Goal: Complete application form

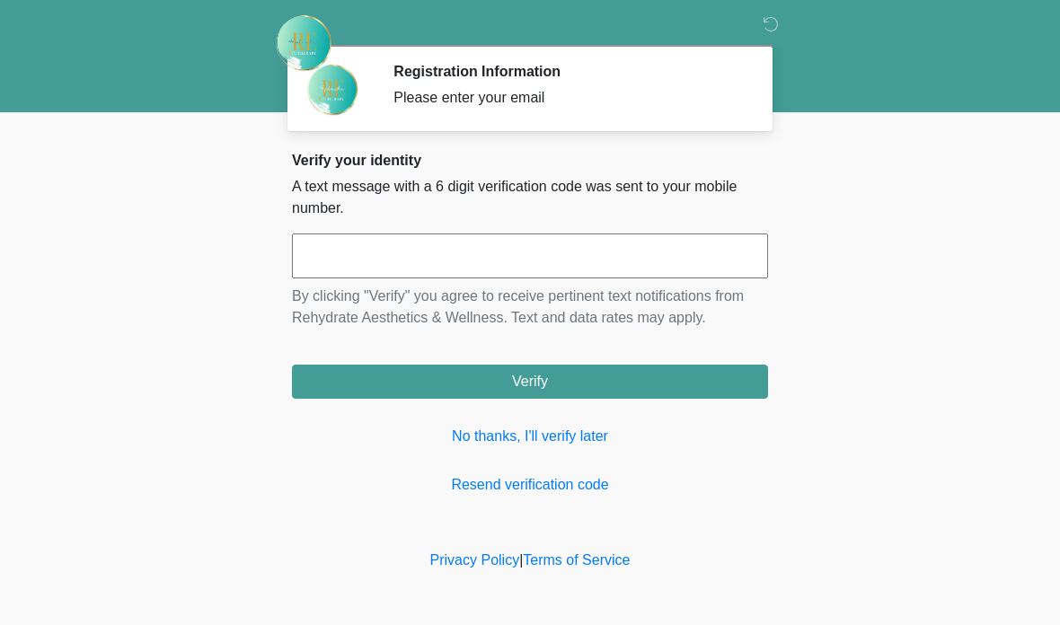
click at [425, 257] on input "text" at bounding box center [530, 256] width 476 height 45
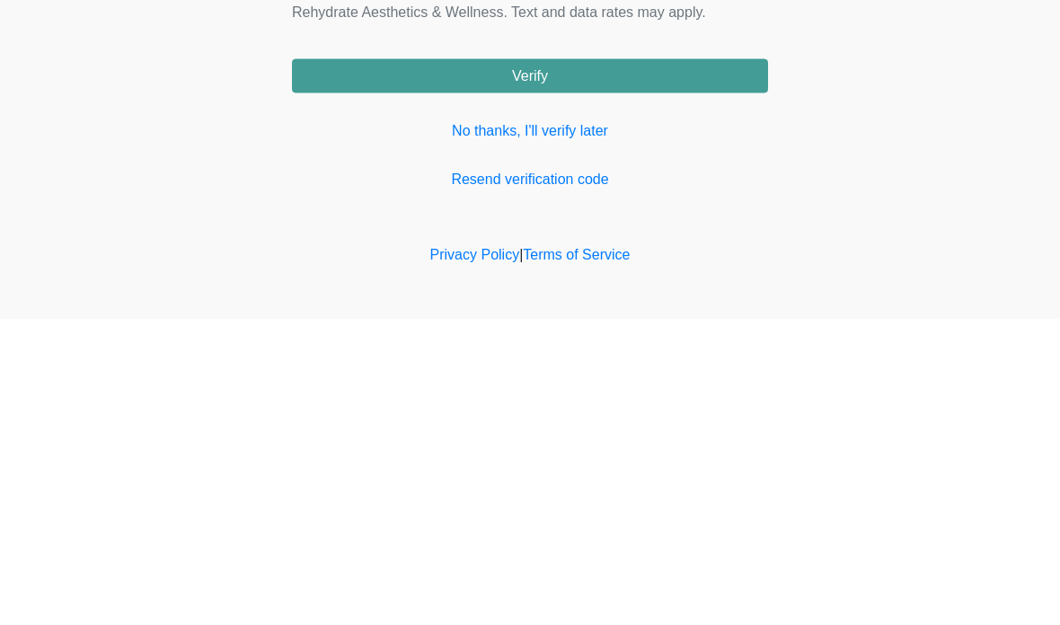
type input "******"
click at [657, 365] on button "Verify" at bounding box center [530, 382] width 476 height 34
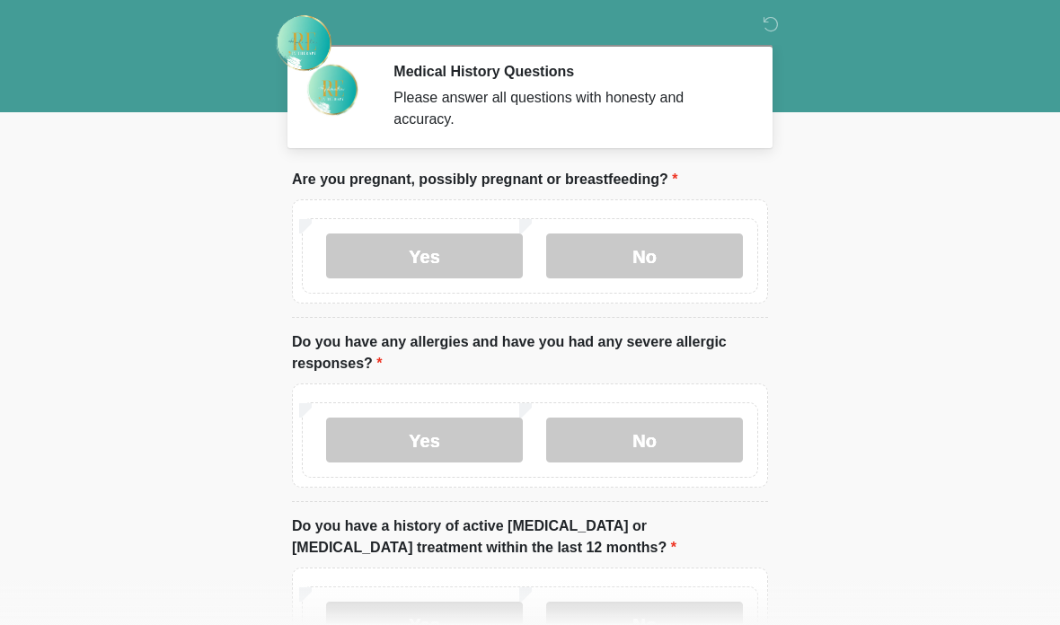
click at [653, 255] on label "No" at bounding box center [644, 256] width 197 height 45
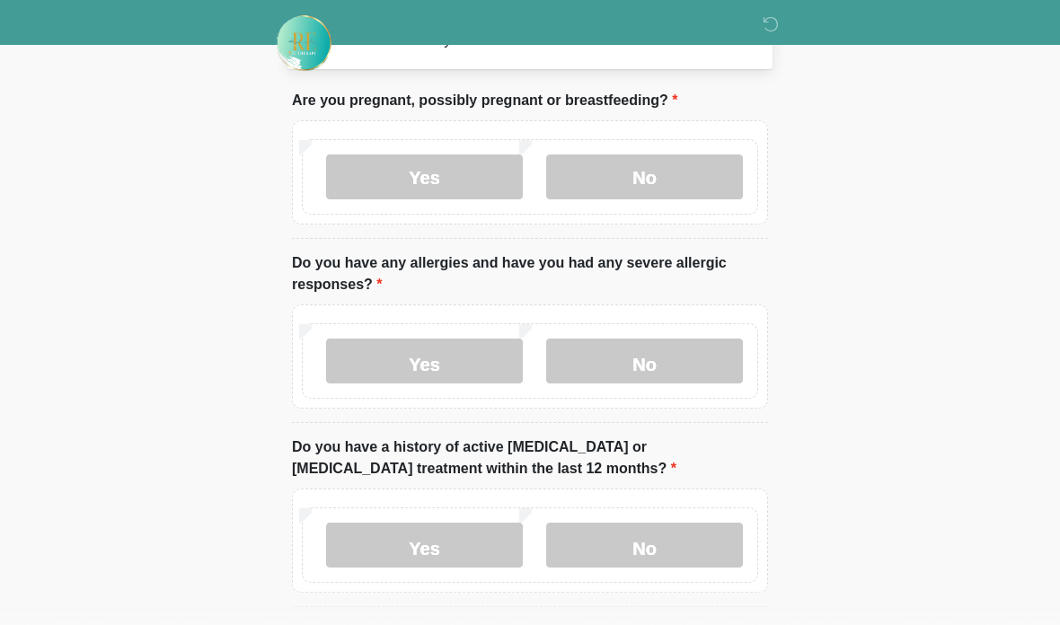
scroll to position [78, 0]
click at [652, 349] on label "No" at bounding box center [644, 361] width 197 height 45
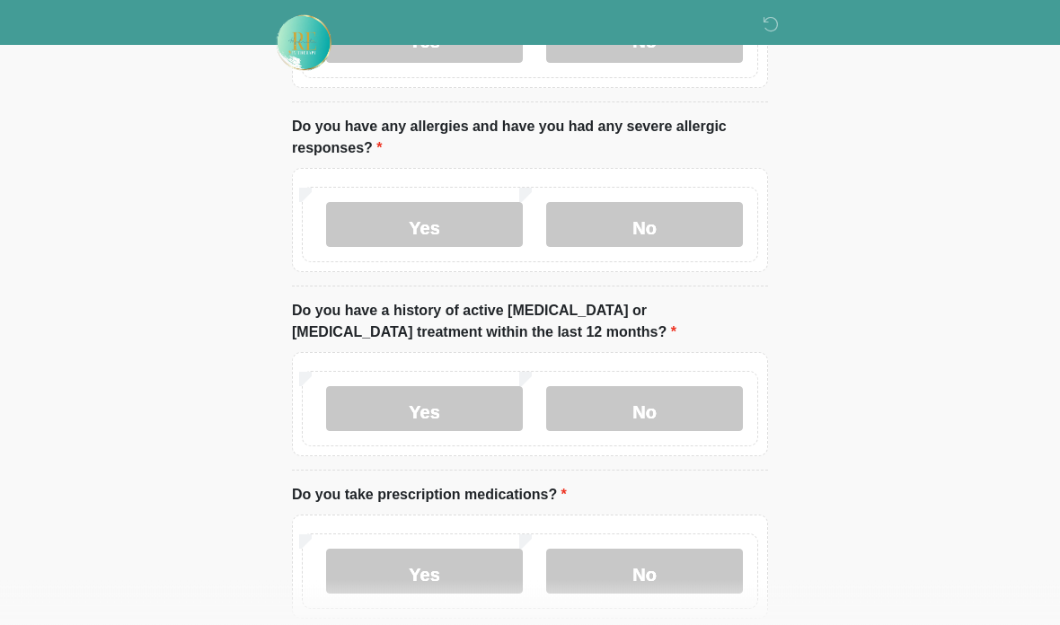
scroll to position [216, 0]
click at [650, 403] on font "No" at bounding box center [644, 412] width 24 height 20
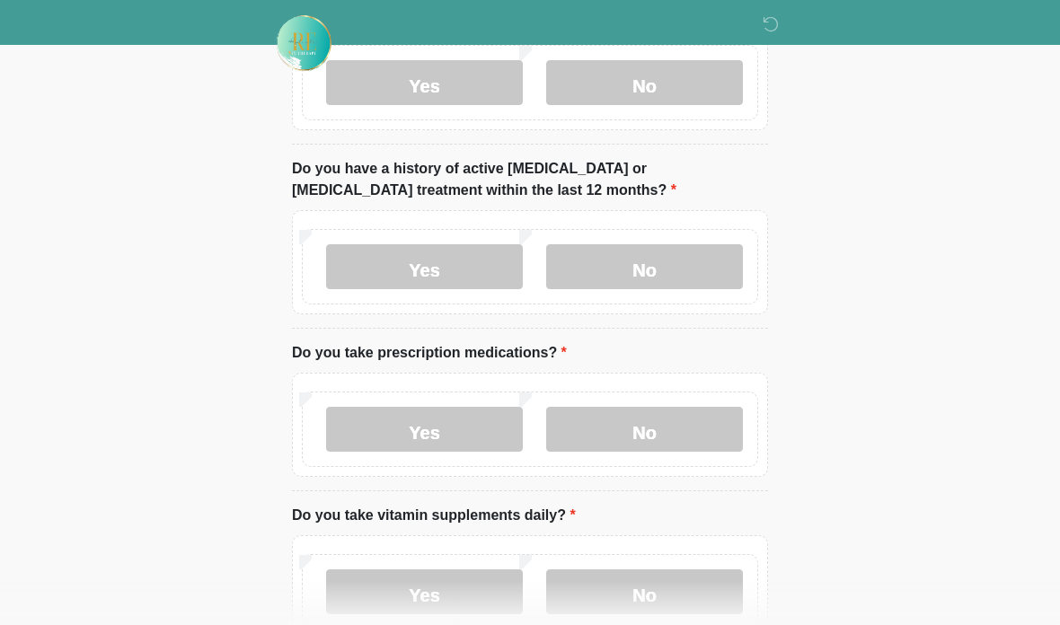
scroll to position [379, 0]
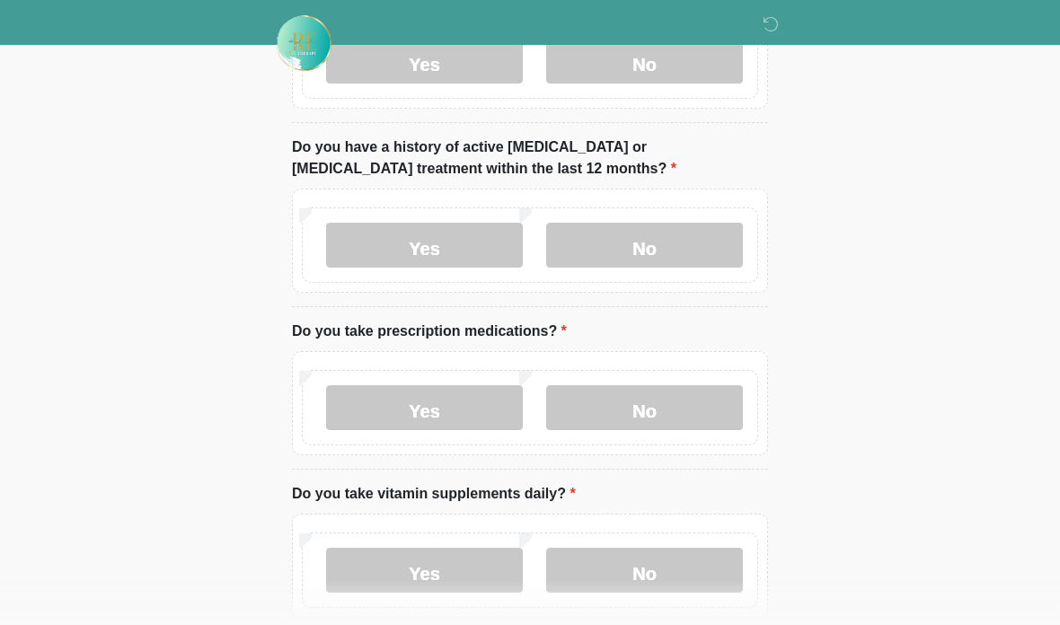
click at [655, 410] on font "No" at bounding box center [644, 411] width 24 height 20
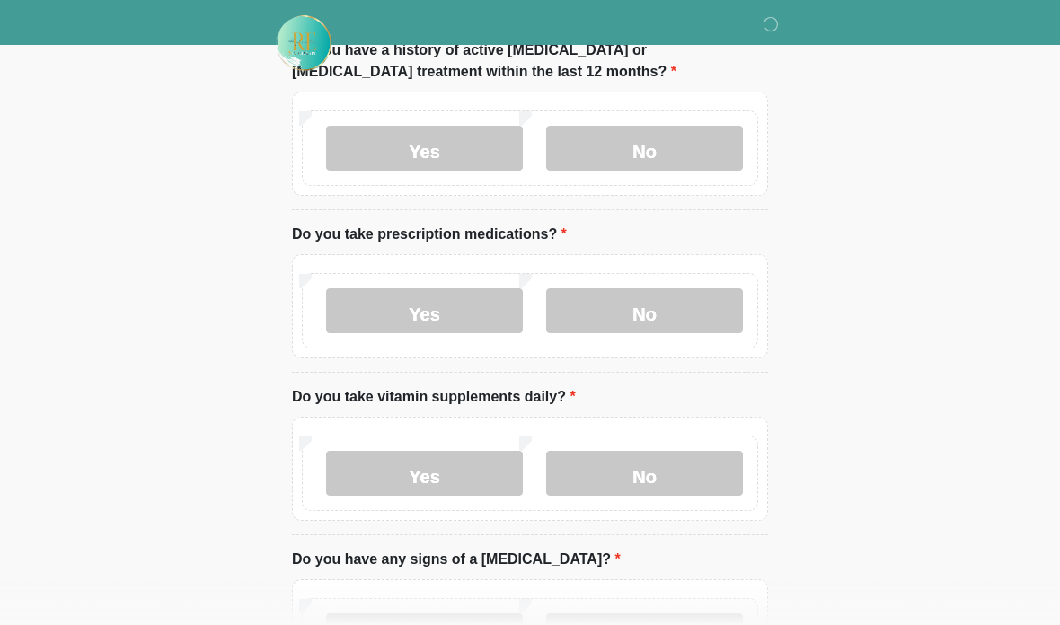
click at [665, 481] on label "No" at bounding box center [644, 473] width 197 height 45
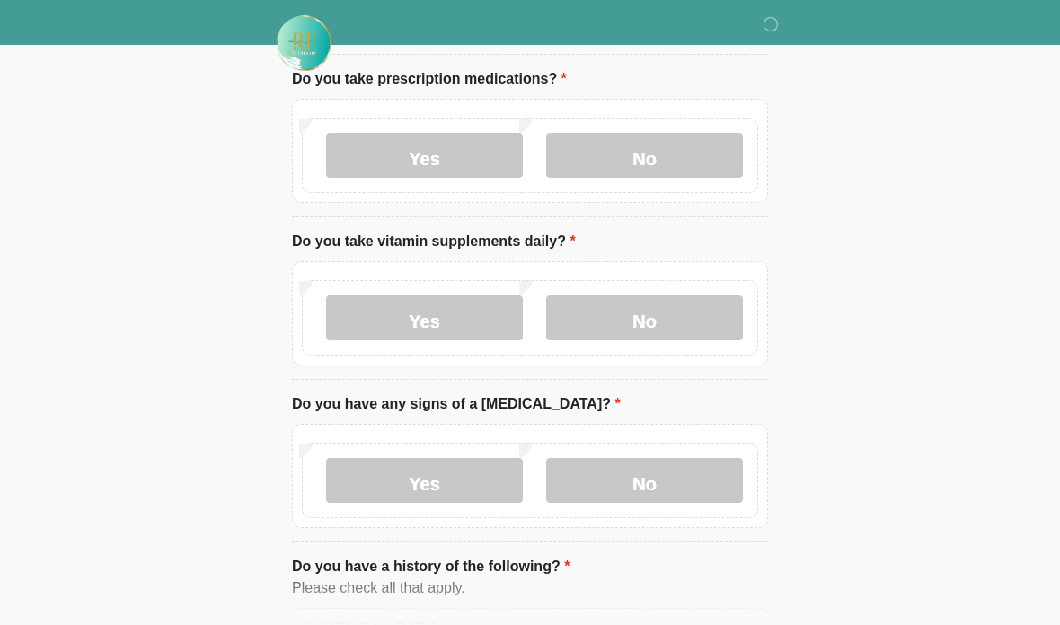
click at [674, 480] on label "No" at bounding box center [644, 480] width 197 height 45
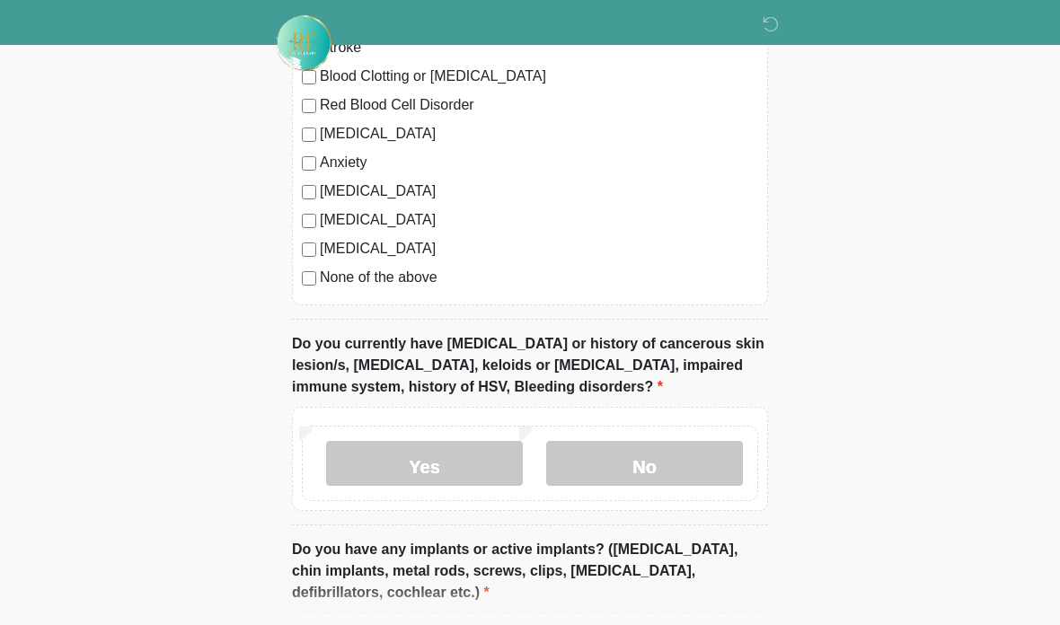
scroll to position [1301, 0]
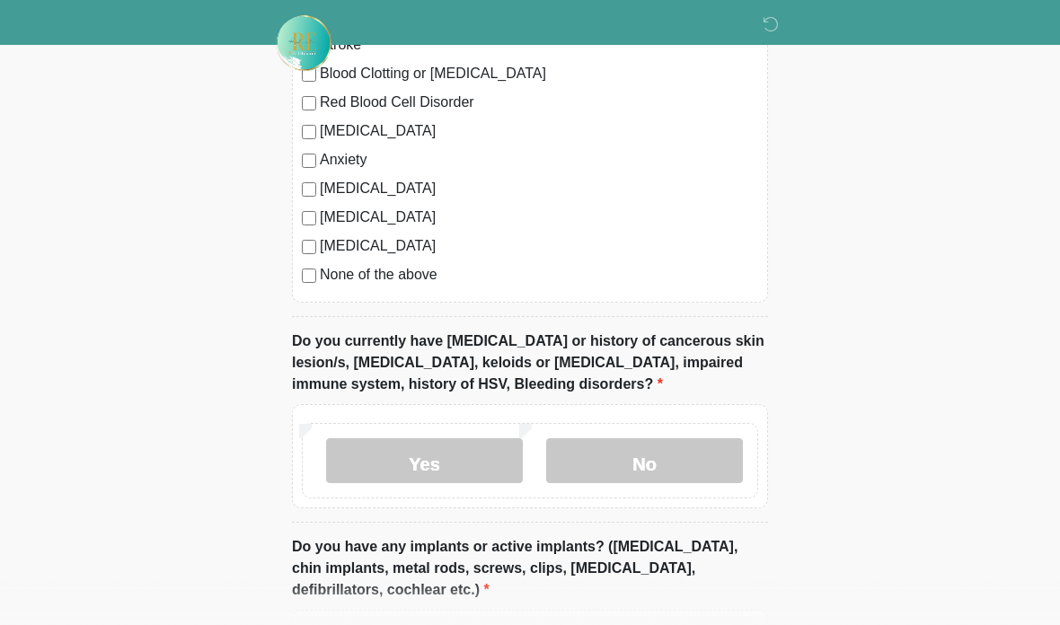
click at [648, 455] on font "No" at bounding box center [644, 464] width 24 height 20
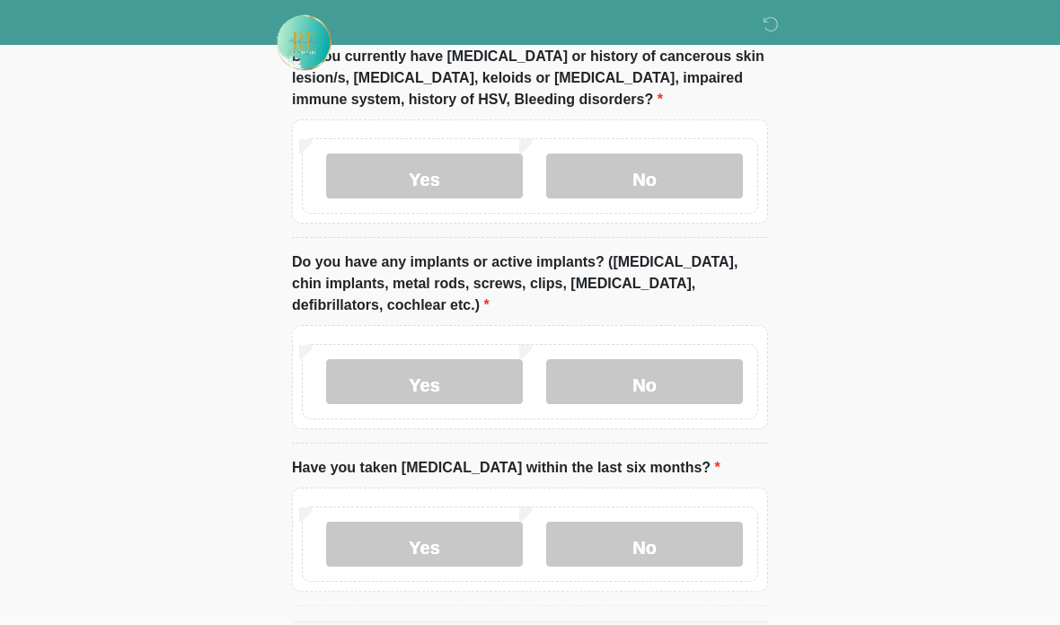
scroll to position [1586, 0]
click at [650, 539] on font "No" at bounding box center [644, 548] width 24 height 20
click at [657, 396] on label "No" at bounding box center [644, 381] width 197 height 45
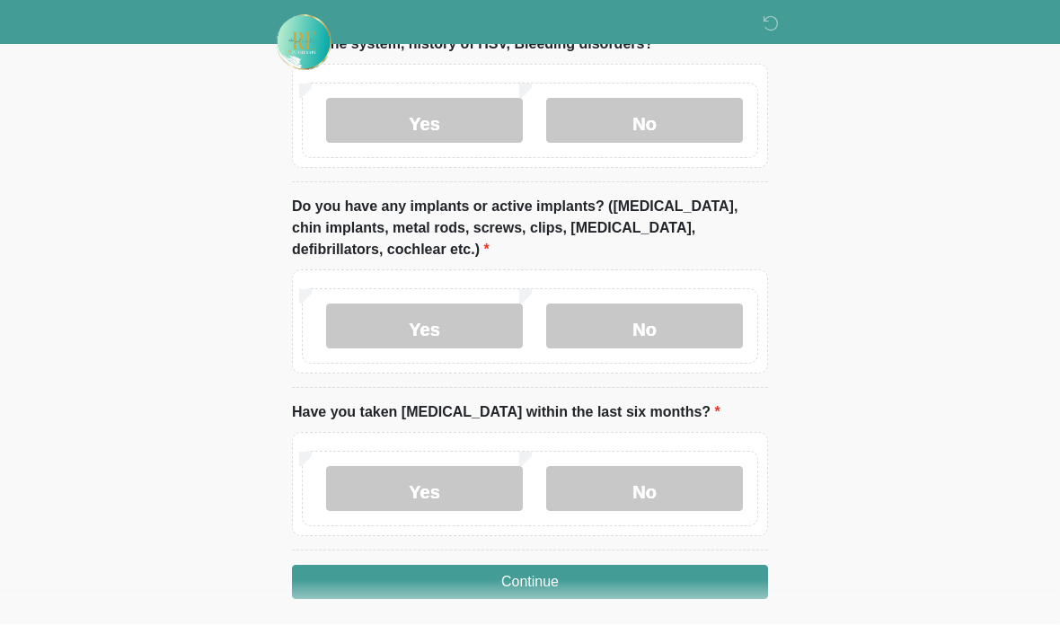
scroll to position [1636, 0]
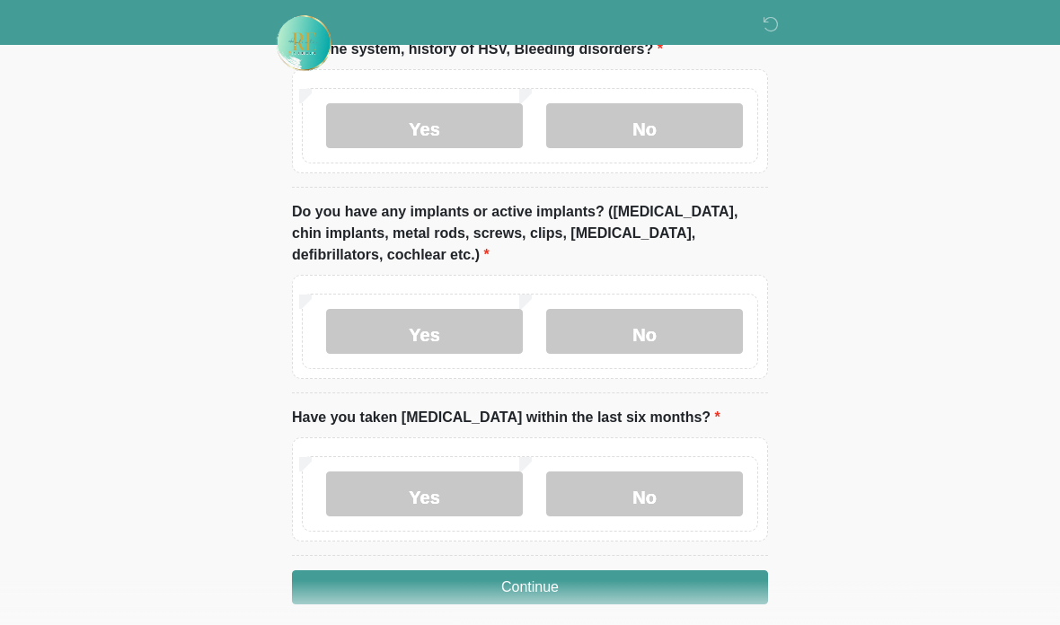
click at [650, 582] on button "Continue" at bounding box center [530, 587] width 476 height 34
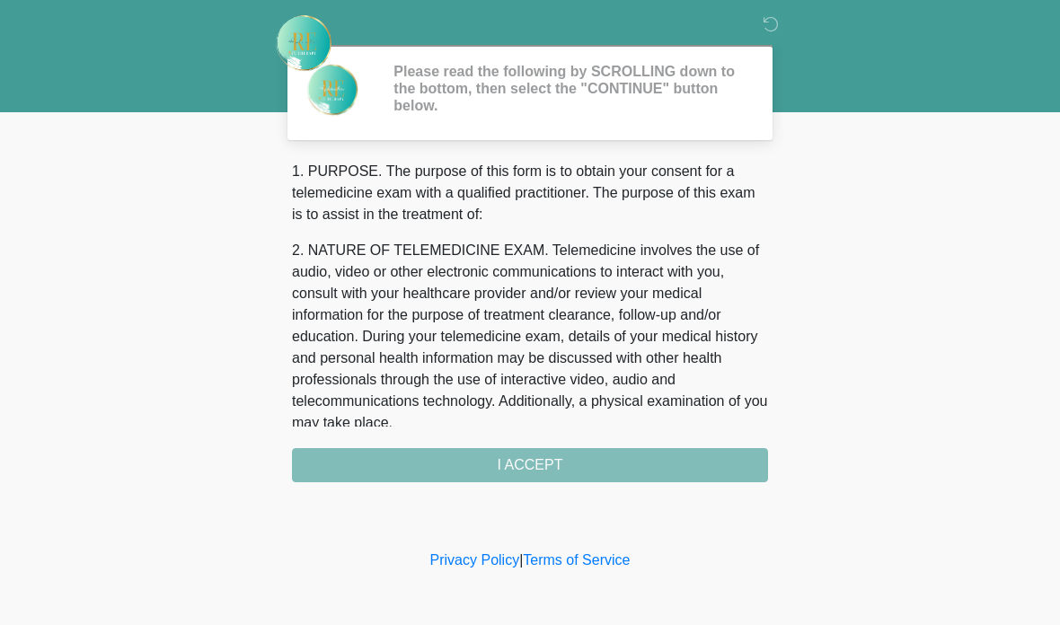
scroll to position [0, 0]
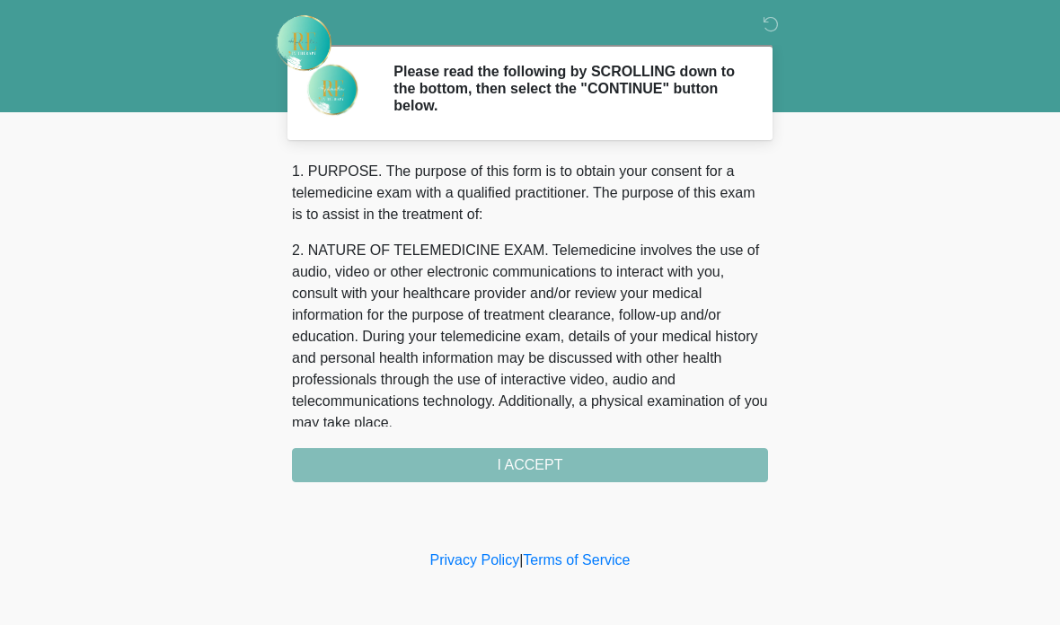
click at [586, 476] on div "1. PURPOSE. The purpose of this form is to obtain your consent for a telemedici…" at bounding box center [530, 322] width 476 height 322
click at [600, 465] on div "1. PURPOSE. The purpose of this form is to obtain your consent for a telemedici…" at bounding box center [530, 322] width 476 height 322
click at [524, 456] on div "1. PURPOSE. The purpose of this form is to obtain your consent for a telemedici…" at bounding box center [530, 322] width 476 height 322
click at [694, 106] on h2 "Please read the following by SCROLLING down to the bottom, then select the "CON…" at bounding box center [567, 89] width 348 height 52
click at [547, 466] on div "1. PURPOSE. The purpose of this form is to obtain your consent for a telemedici…" at bounding box center [530, 322] width 476 height 322
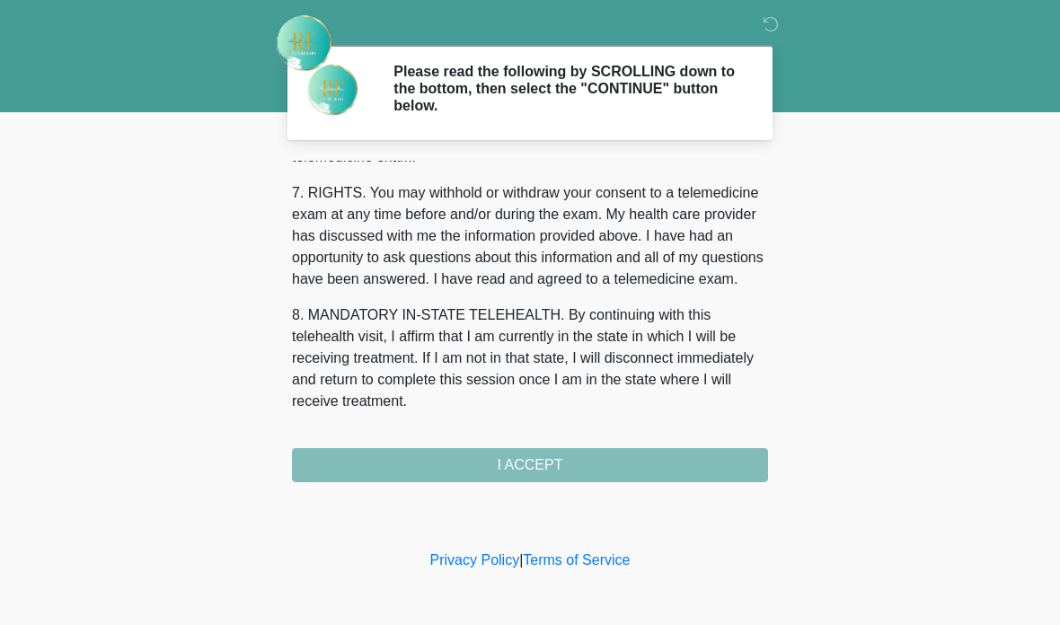
scroll to position [797, 0]
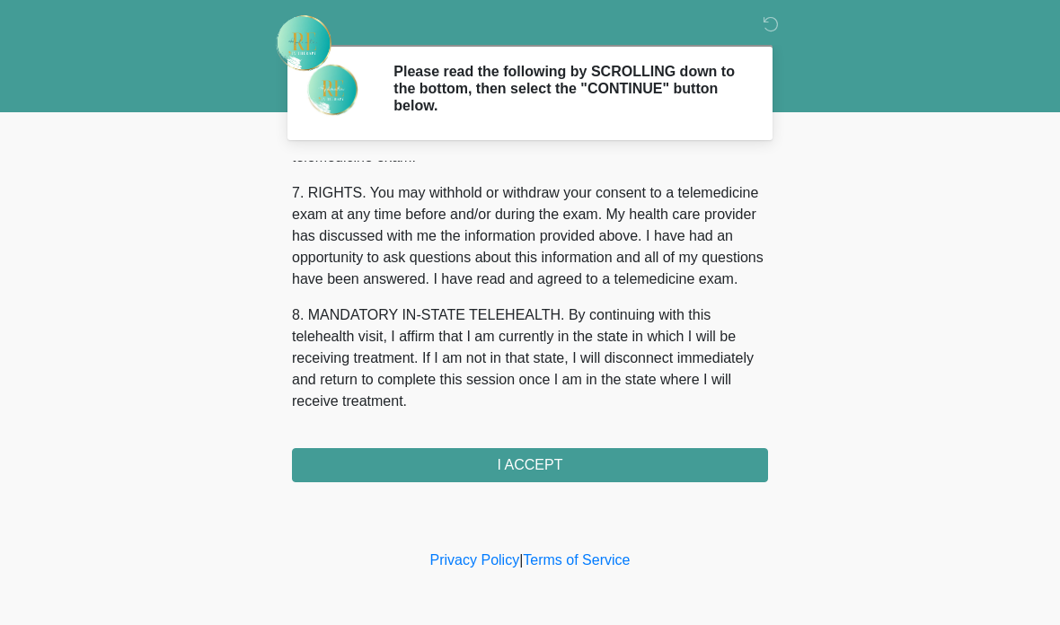
click at [587, 471] on button "I ACCEPT" at bounding box center [530, 465] width 476 height 34
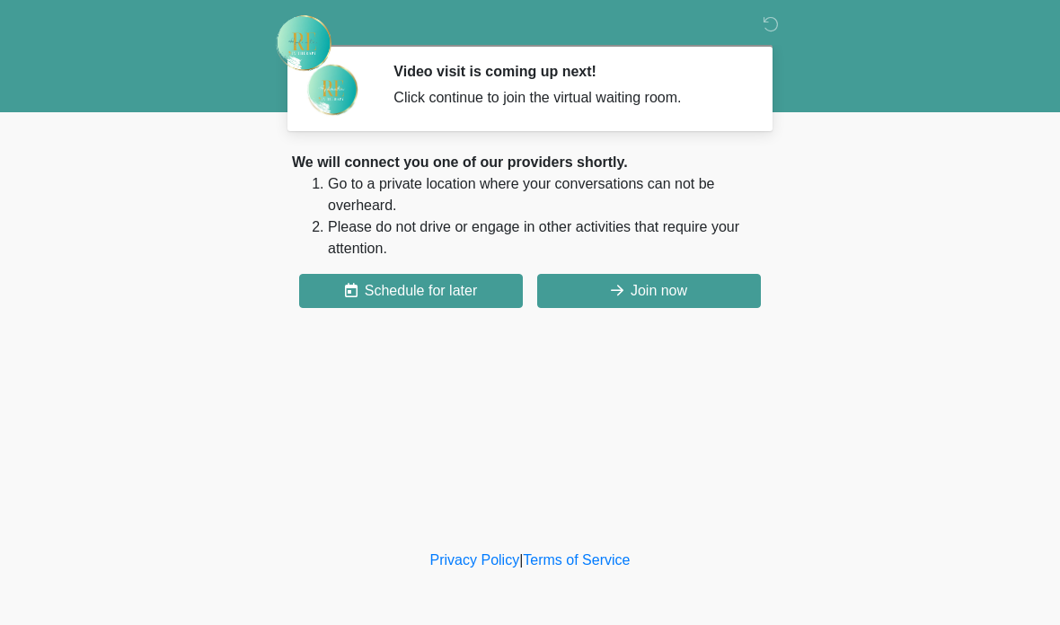
click at [699, 287] on button "Join now" at bounding box center [649, 291] width 224 height 34
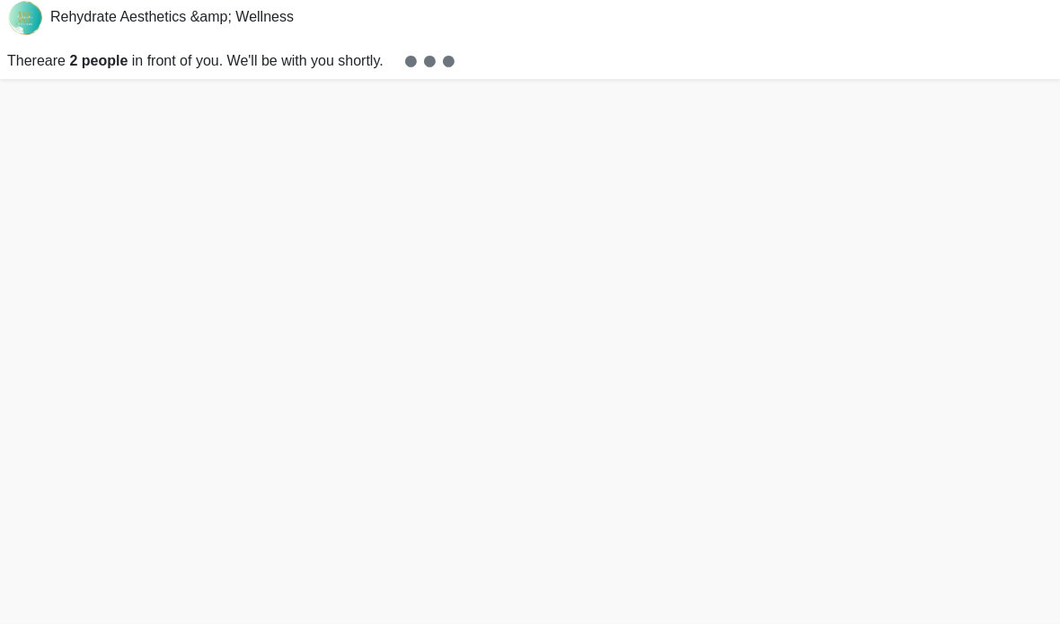
scroll to position [77, 0]
